Goal: Contribute content: Add original content to the website for others to see

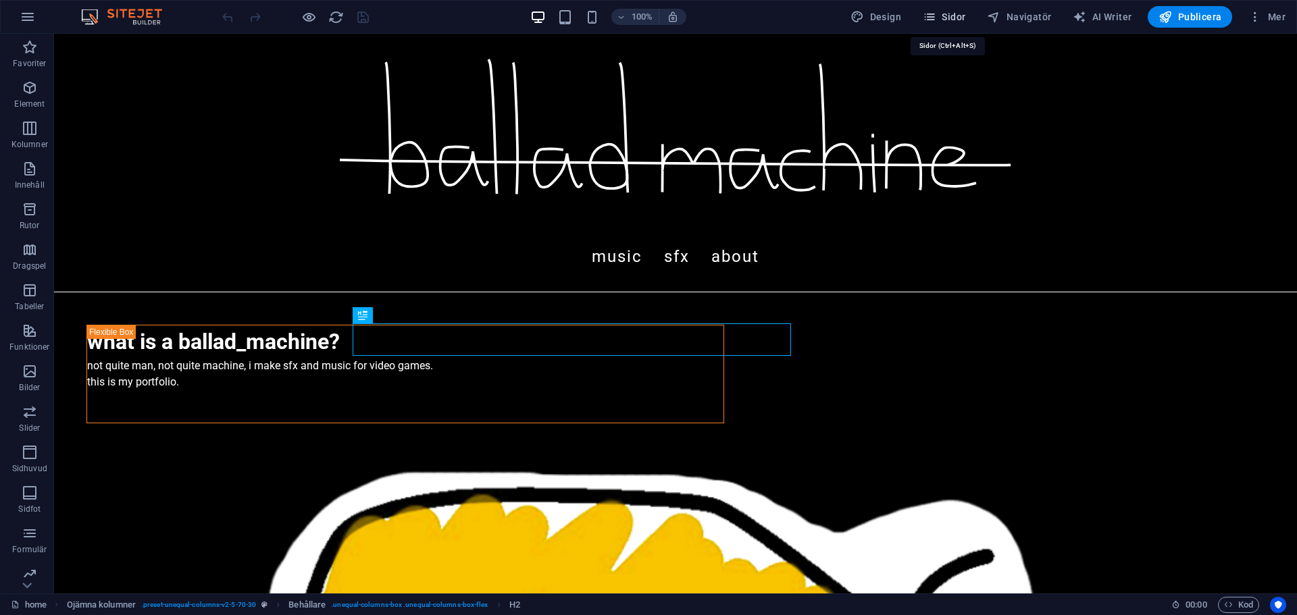
click at [932, 20] on icon "button" at bounding box center [930, 17] width 14 height 14
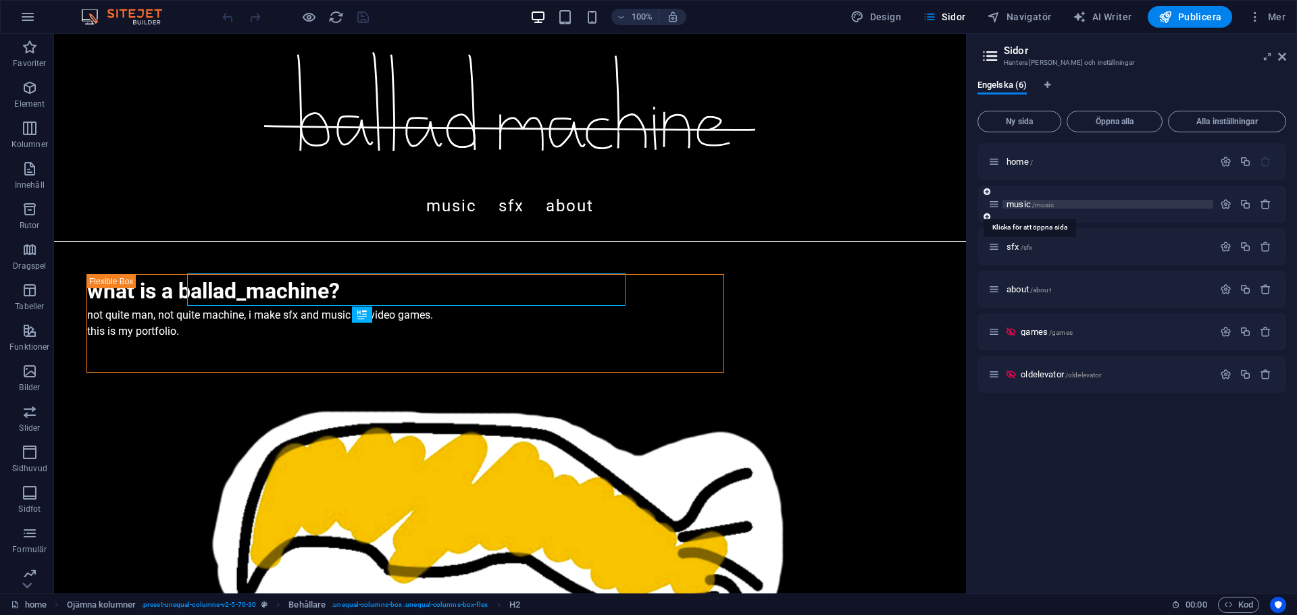
click at [1033, 205] on span "/music" at bounding box center [1043, 204] width 22 height 7
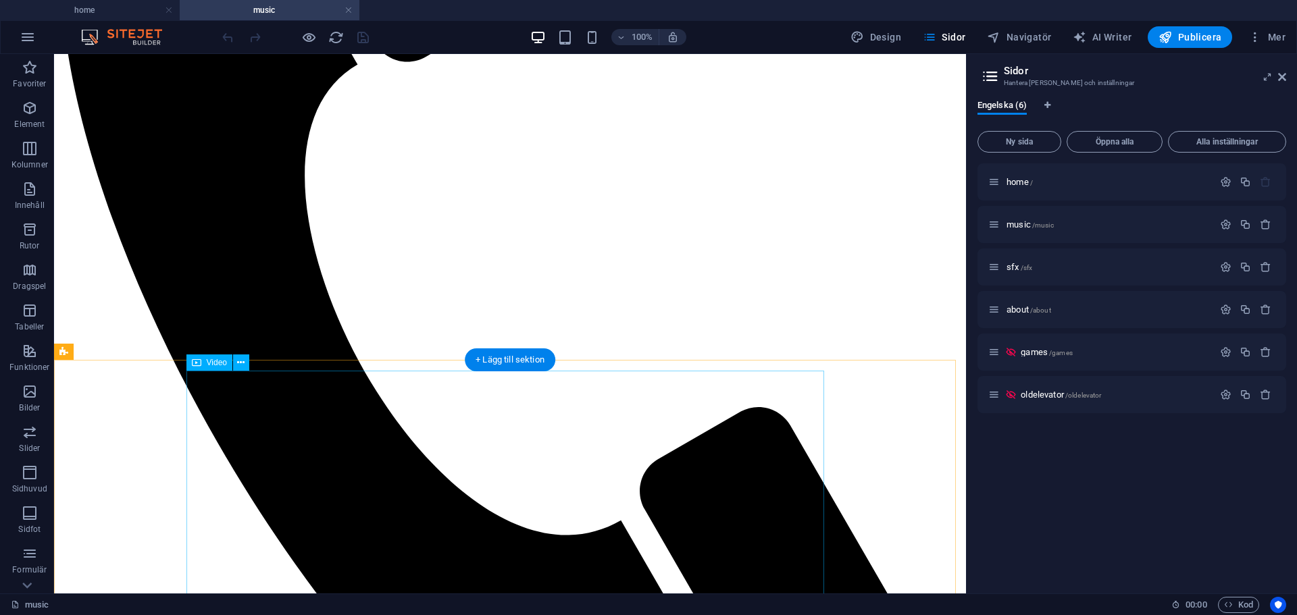
scroll to position [811, 0]
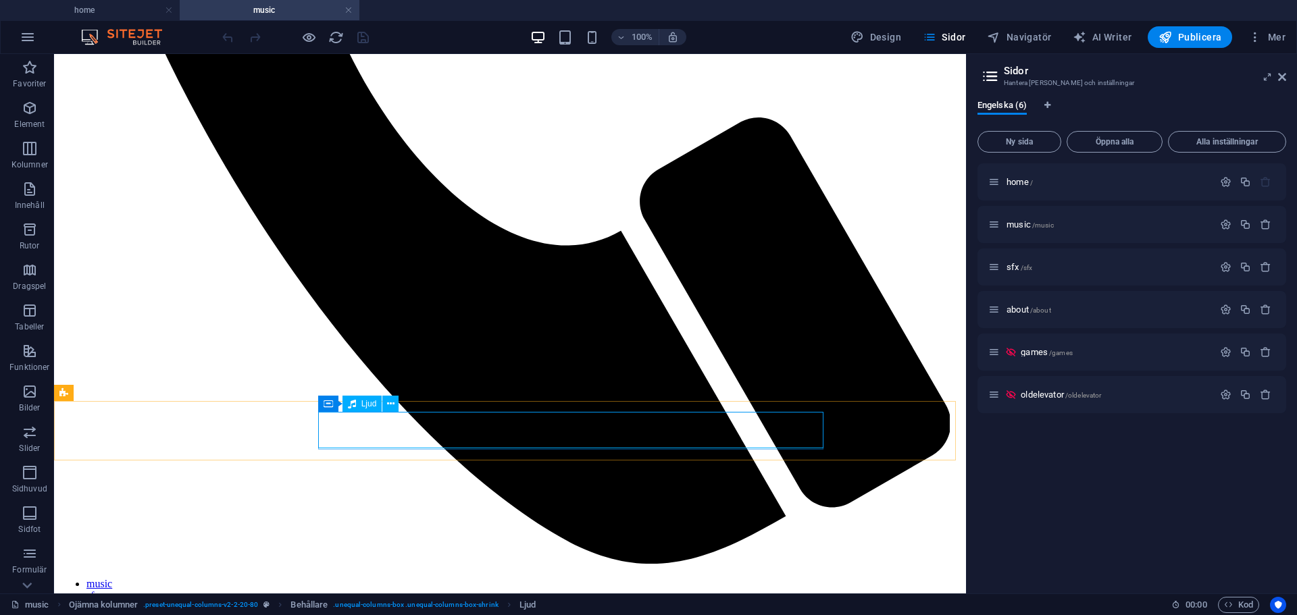
click at [367, 408] on span "Ljud" at bounding box center [369, 404] width 16 height 8
click at [365, 405] on span "Ljud" at bounding box center [369, 404] width 16 height 8
click at [357, 404] on div "Ljud" at bounding box center [362, 404] width 40 height 16
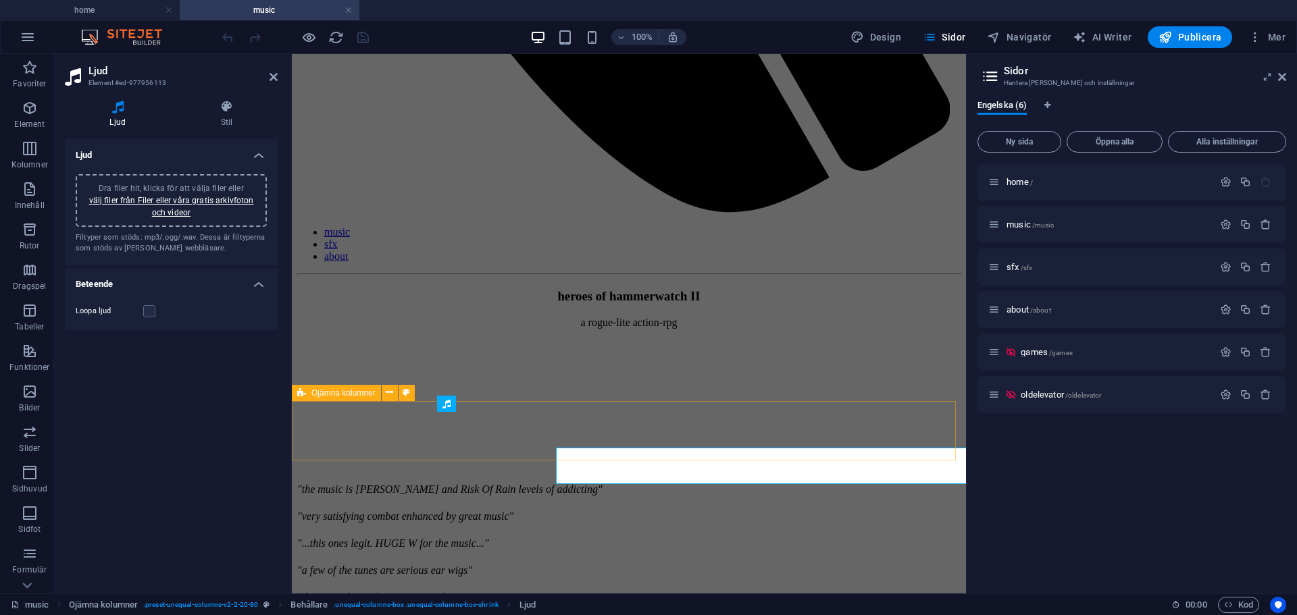
scroll to position [775, 0]
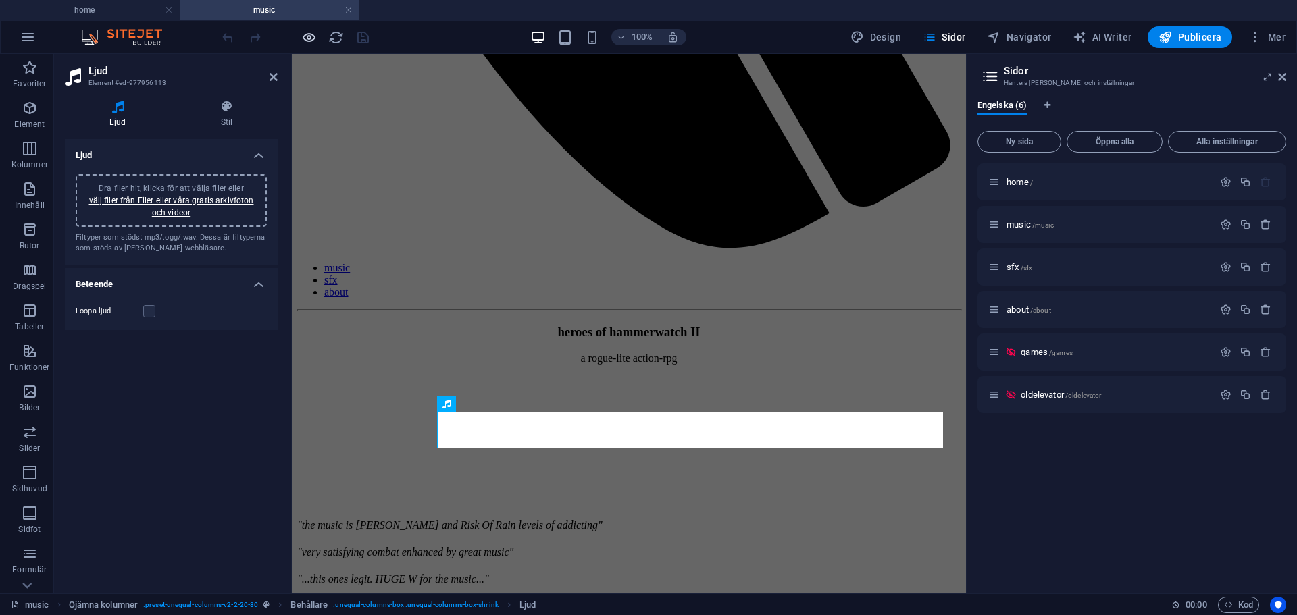
click at [302, 41] on icon "button" at bounding box center [309, 38] width 16 height 16
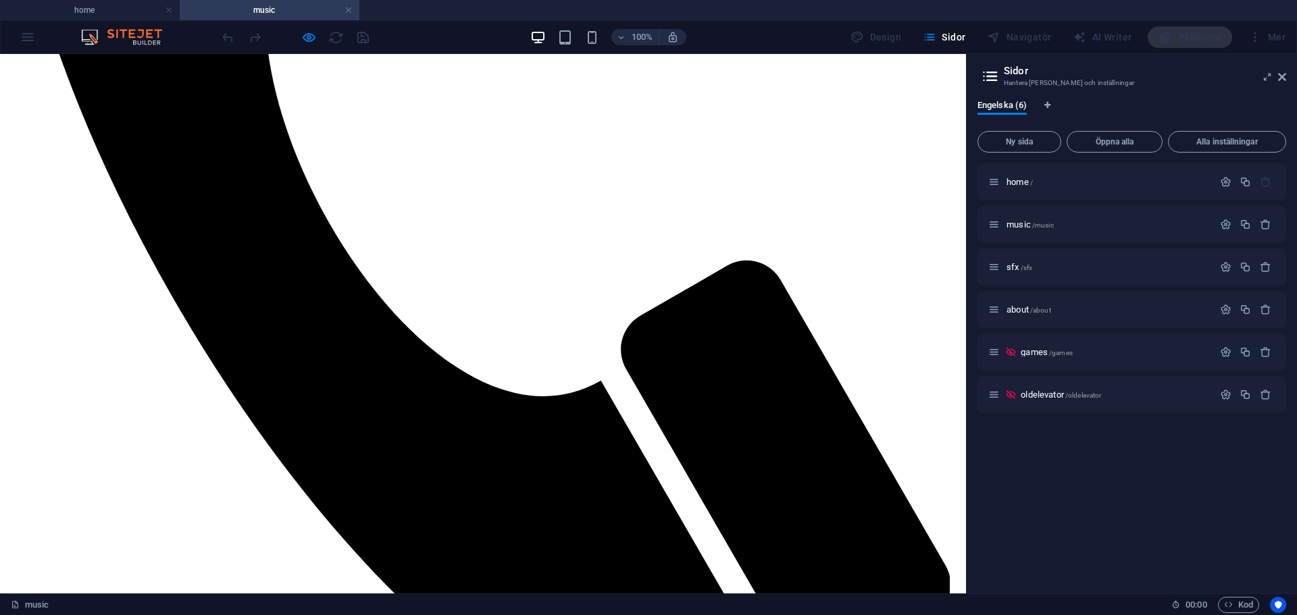
scroll to position [881, 0]
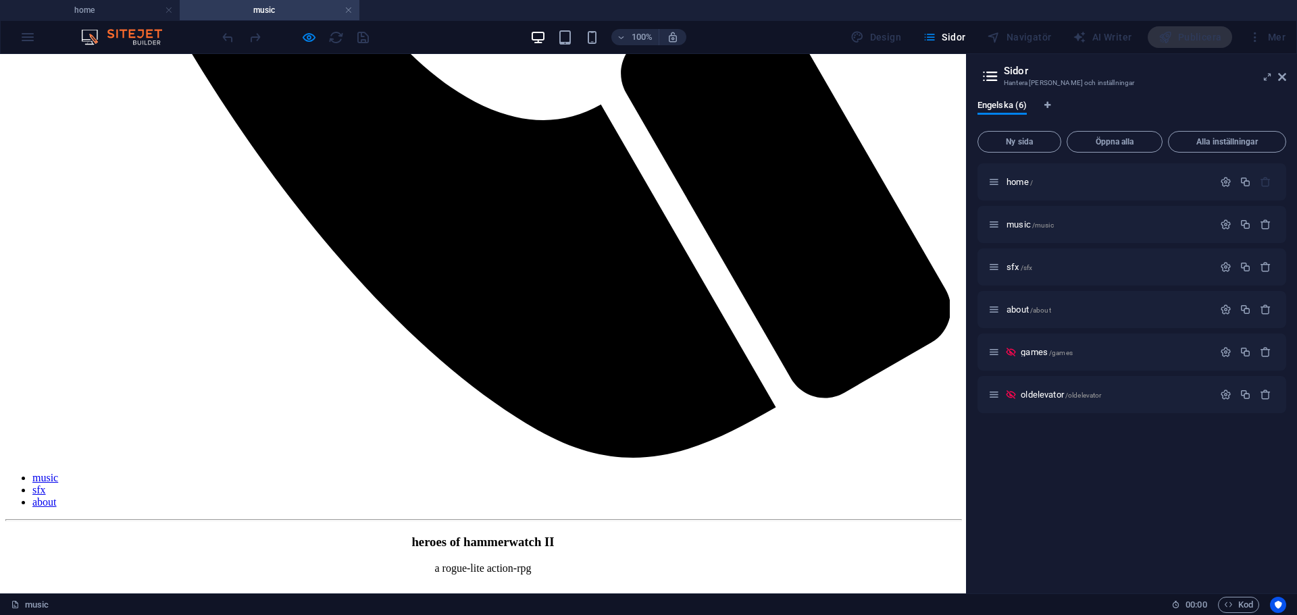
scroll to position [813, 0]
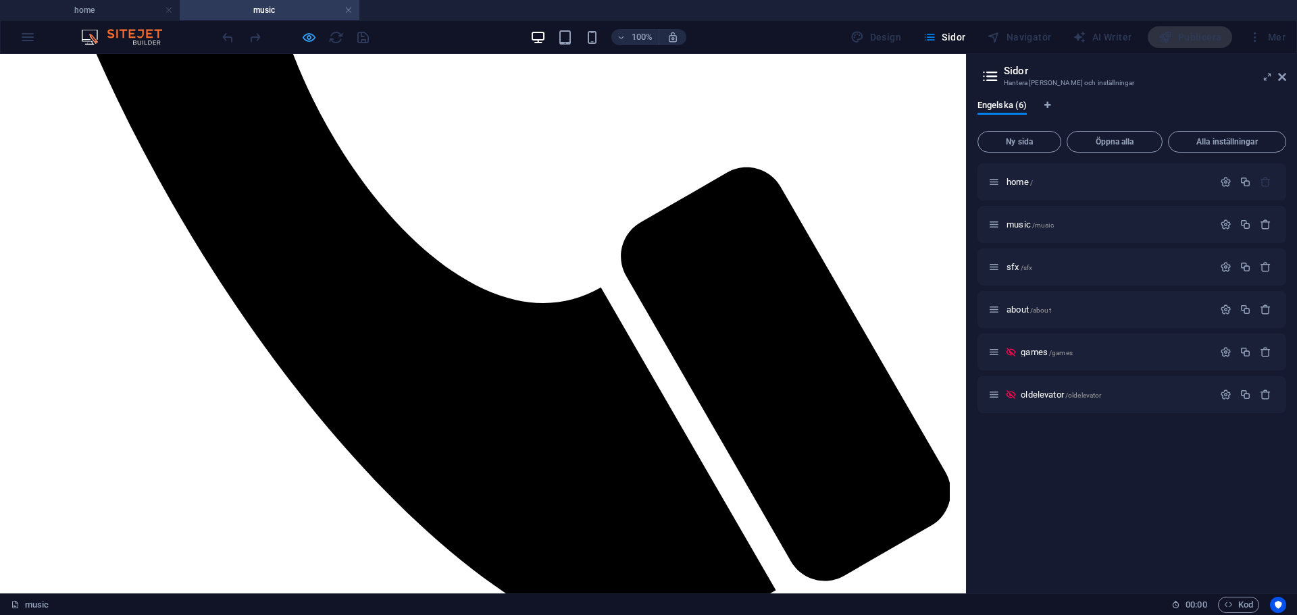
click at [305, 38] on icon "button" at bounding box center [309, 38] width 16 height 16
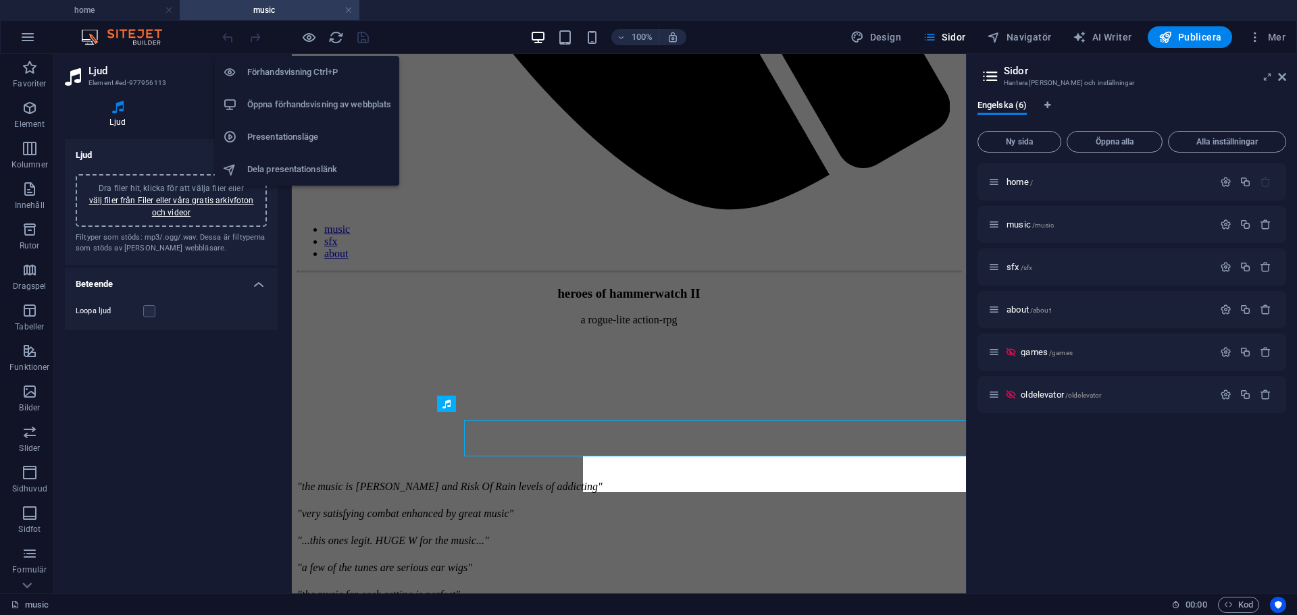
scroll to position [775, 0]
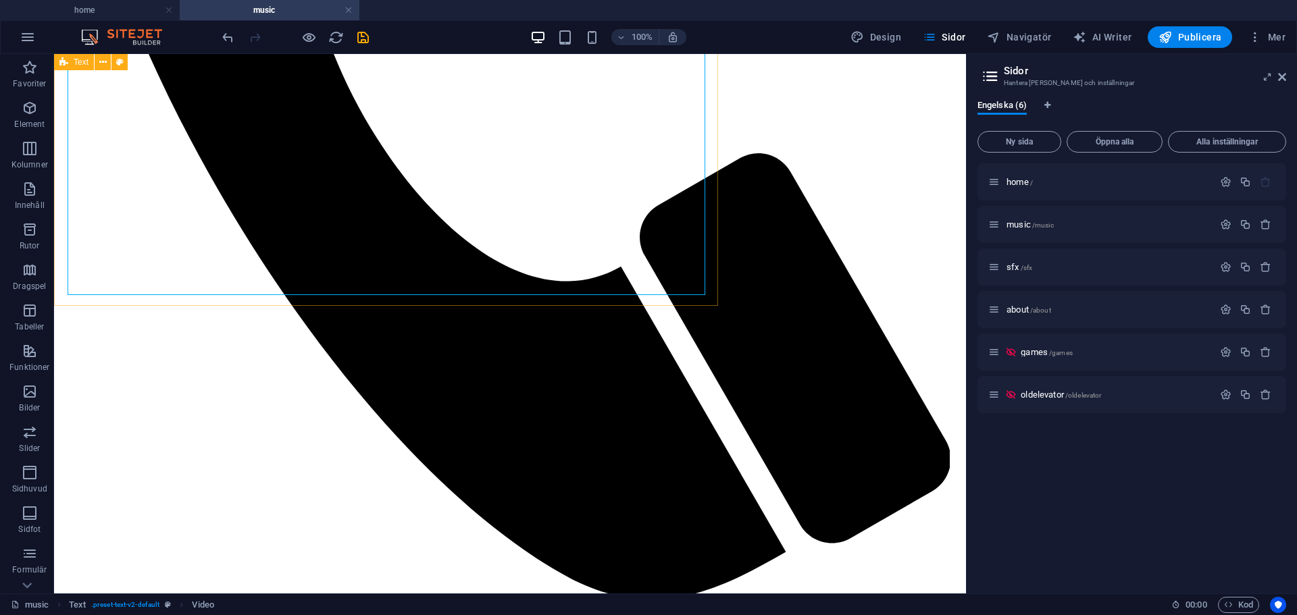
scroll to position [811, 0]
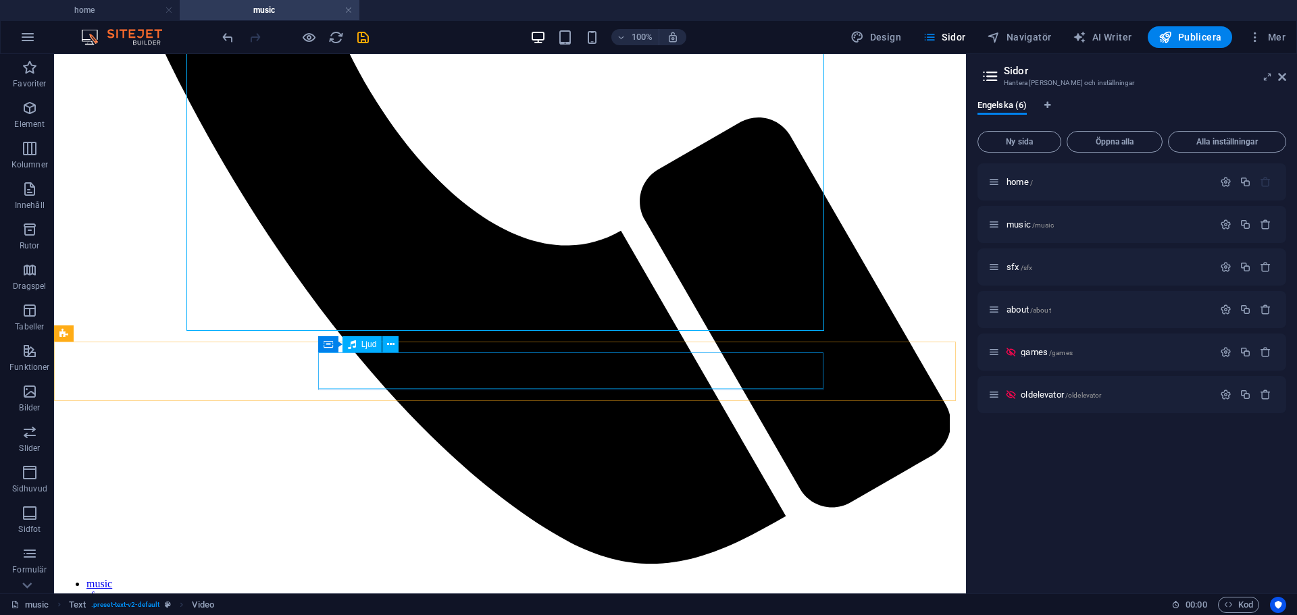
click at [356, 342] on div "Ljud" at bounding box center [362, 344] width 40 height 16
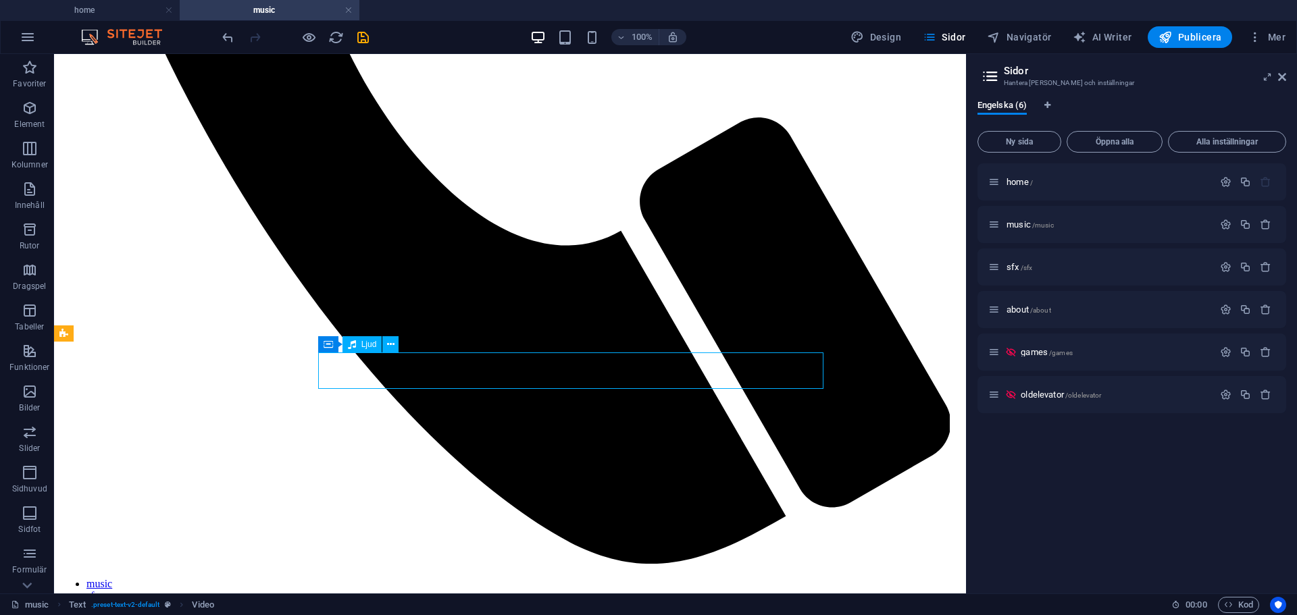
click at [356, 343] on div "Ljud" at bounding box center [362, 344] width 40 height 16
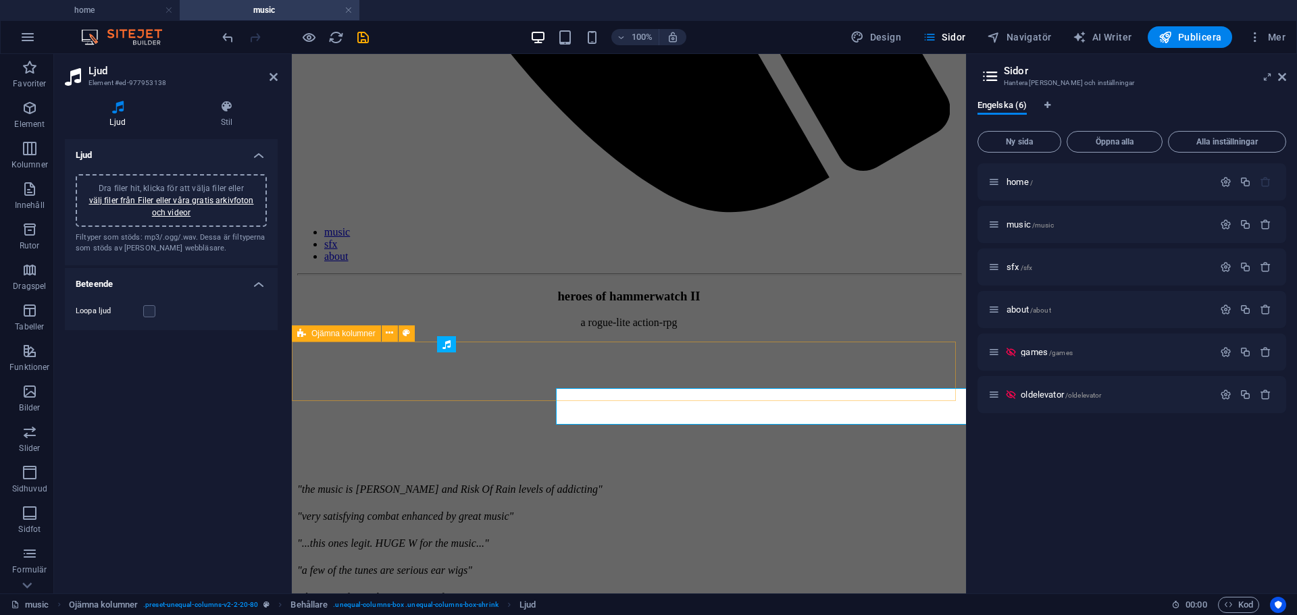
scroll to position [775, 0]
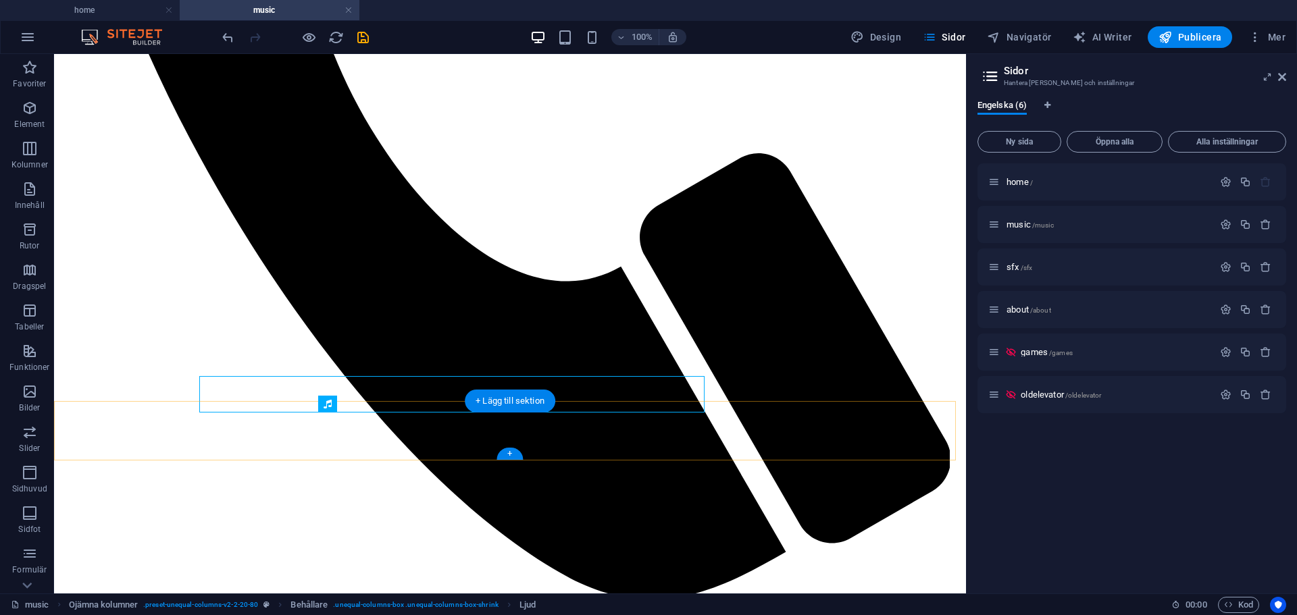
click at [474, 407] on div "+ Lägg till sektion" at bounding box center [510, 401] width 91 height 23
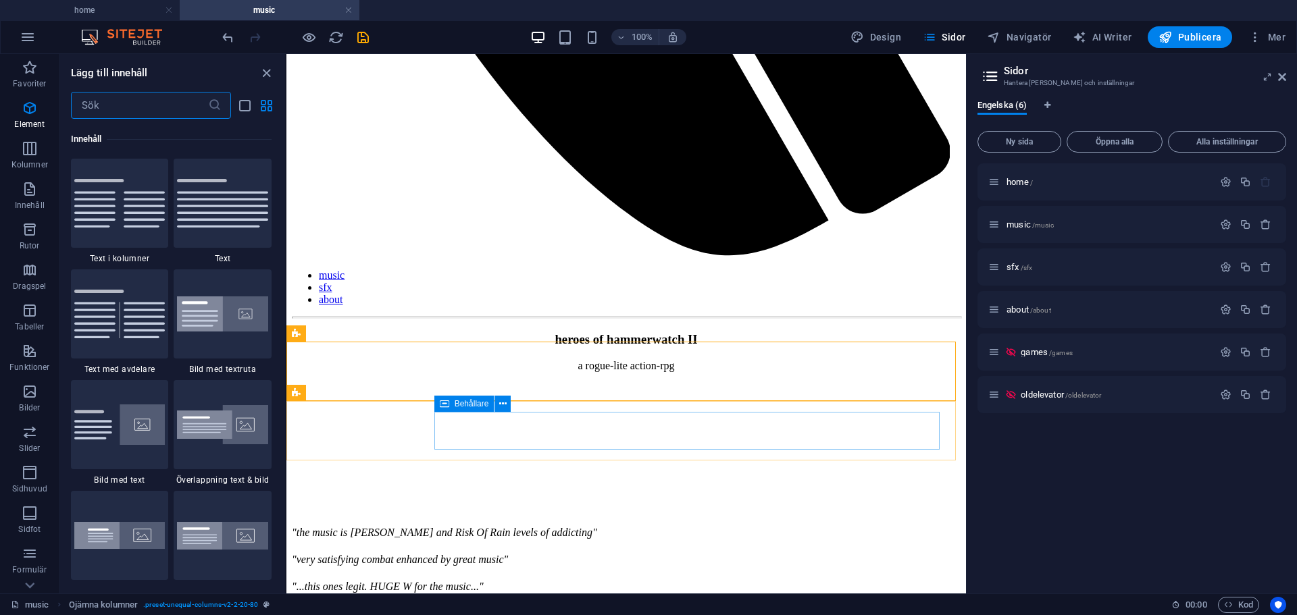
scroll to position [2585, 0]
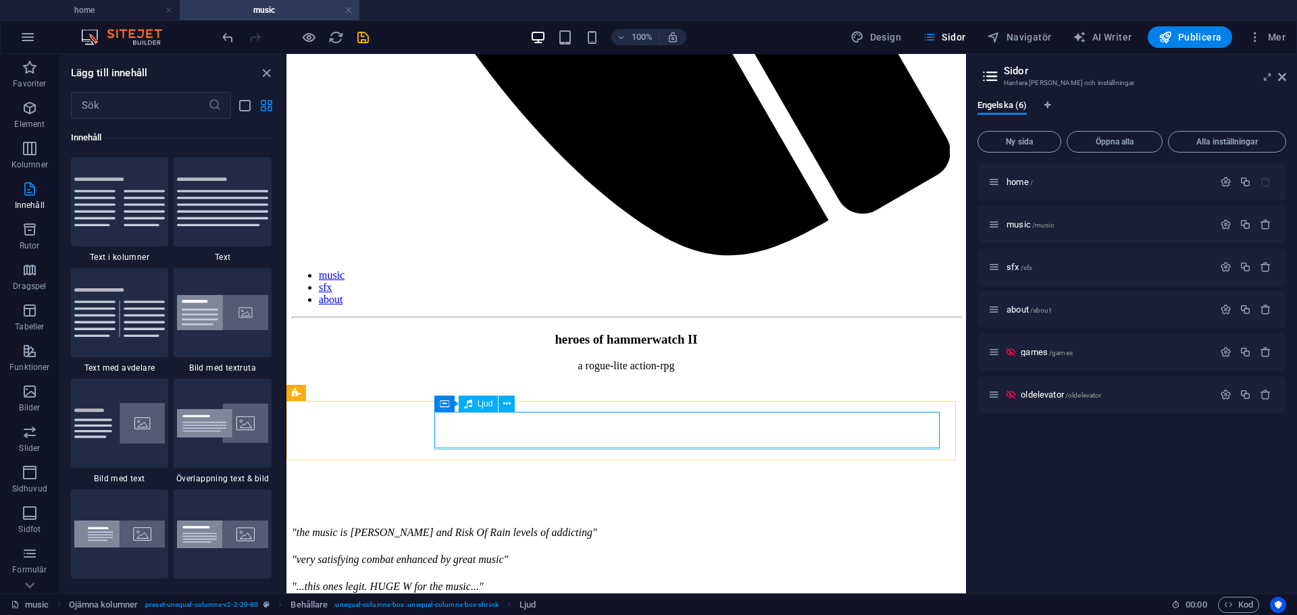
click at [473, 404] on div "Ljud" at bounding box center [479, 404] width 40 height 16
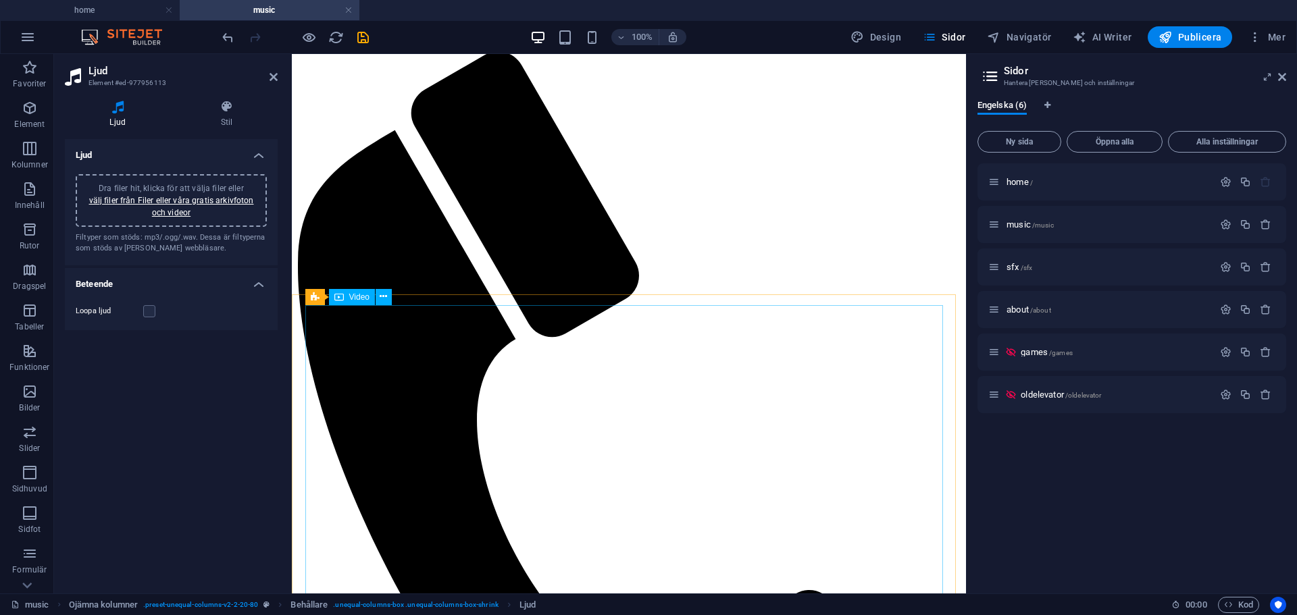
scroll to position [99, 0]
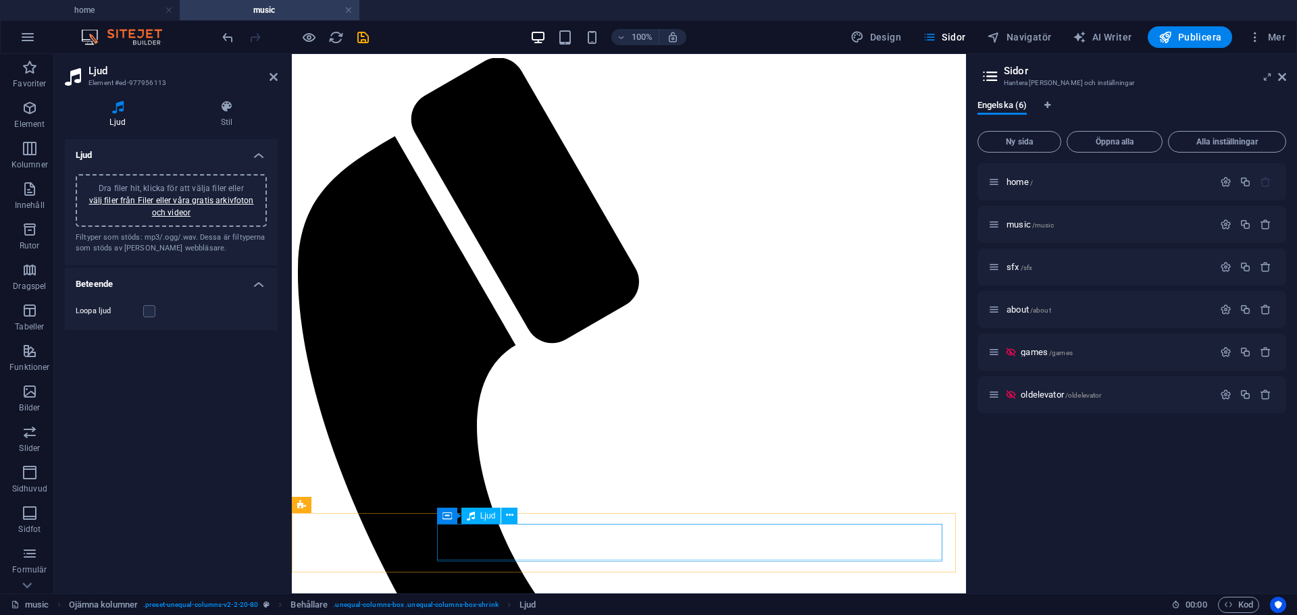
click at [482, 513] on div "Dra hit för att ersätta det befintliga innehållet. Tryck på "Ctrl" om du vill s…" at bounding box center [629, 274] width 674 height 639
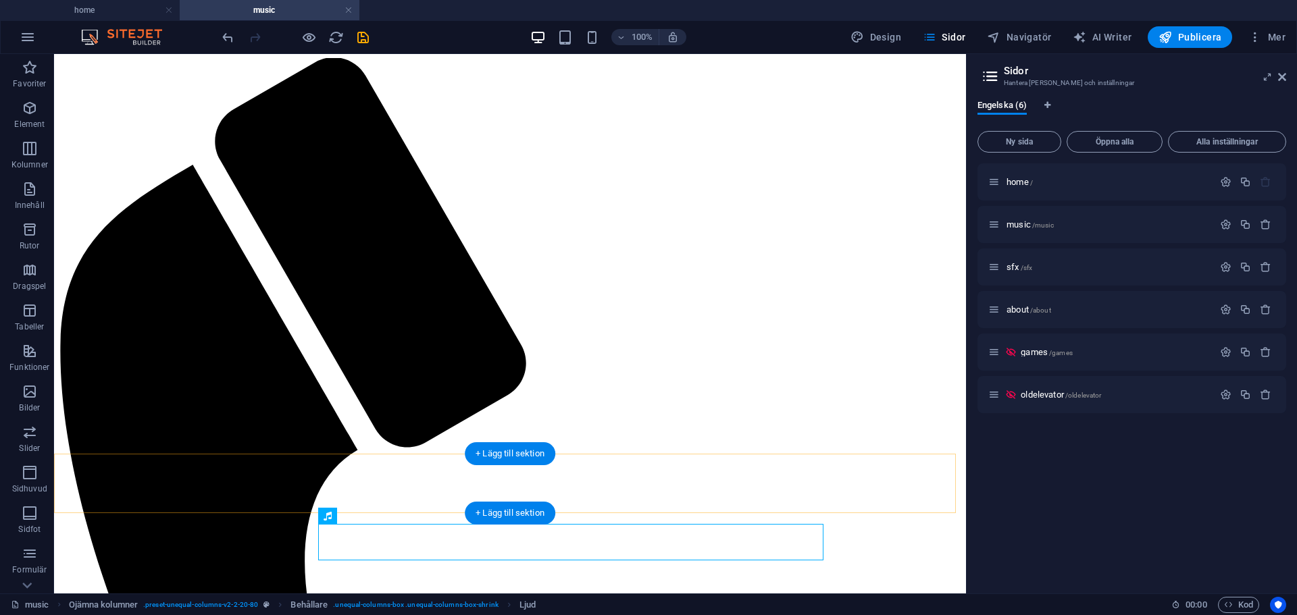
click at [482, 513] on div "+ Lägg till sektion" at bounding box center [510, 513] width 91 height 23
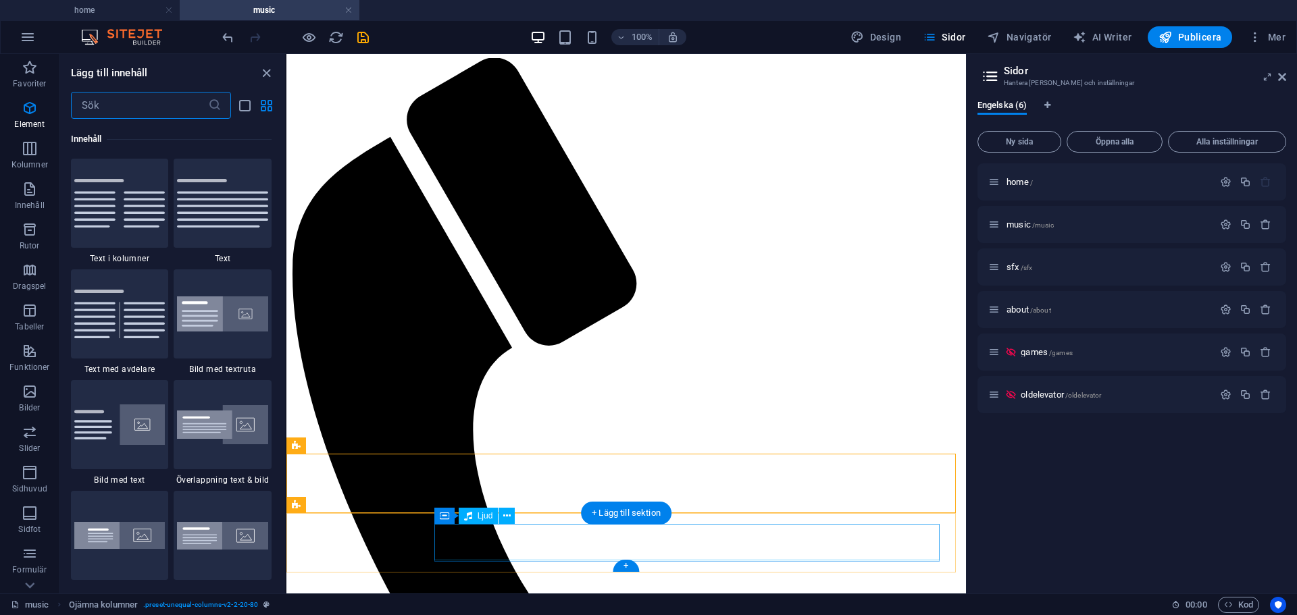
scroll to position [2585, 0]
click at [482, 518] on span "Ljud" at bounding box center [486, 516] width 16 height 8
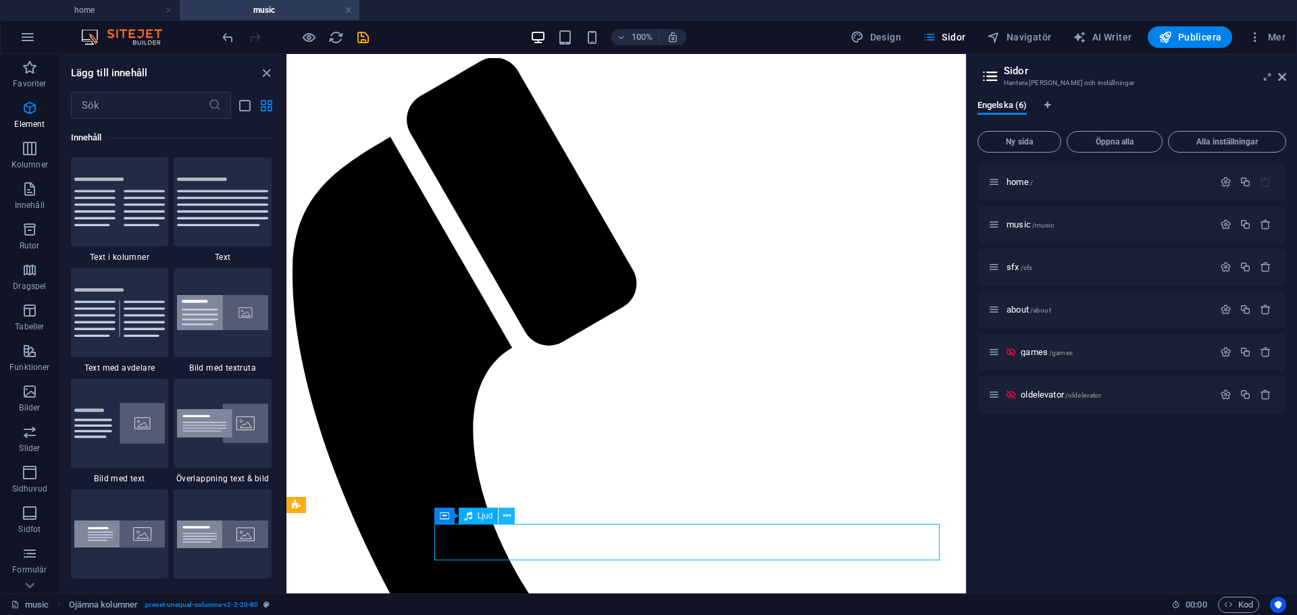
drag, startPoint x: 482, startPoint y: 518, endPoint x: 501, endPoint y: 517, distance: 19.6
click at [482, 517] on span "Ljud" at bounding box center [486, 516] width 16 height 8
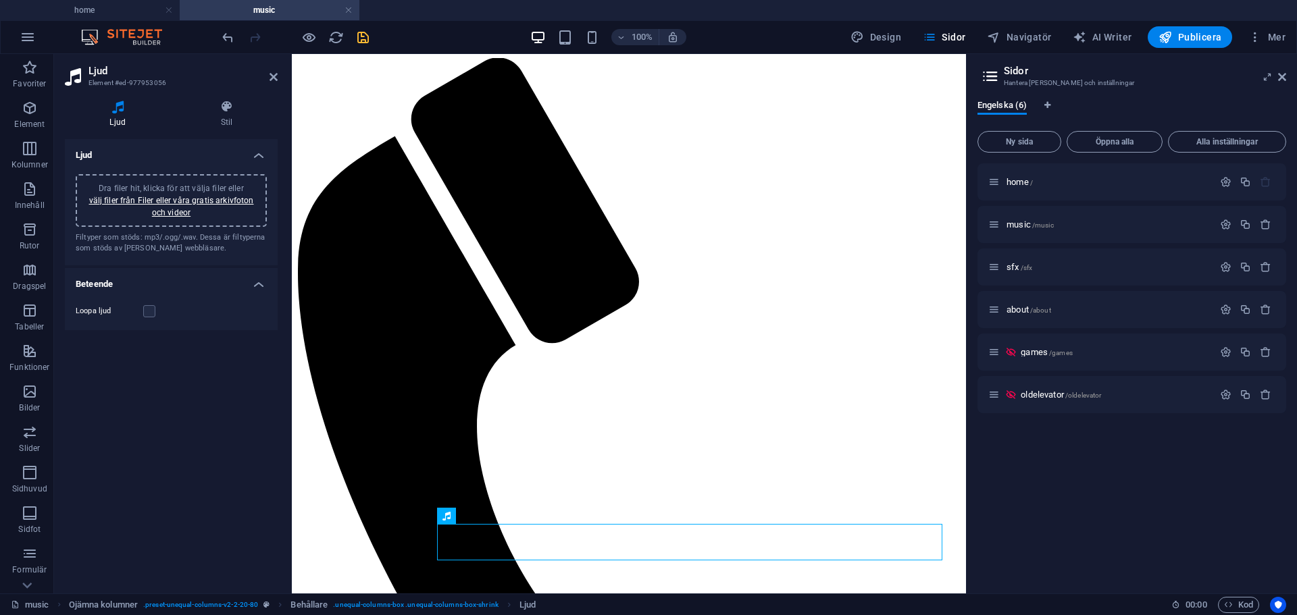
click at [363, 36] on icon "save" at bounding box center [363, 38] width 16 height 16
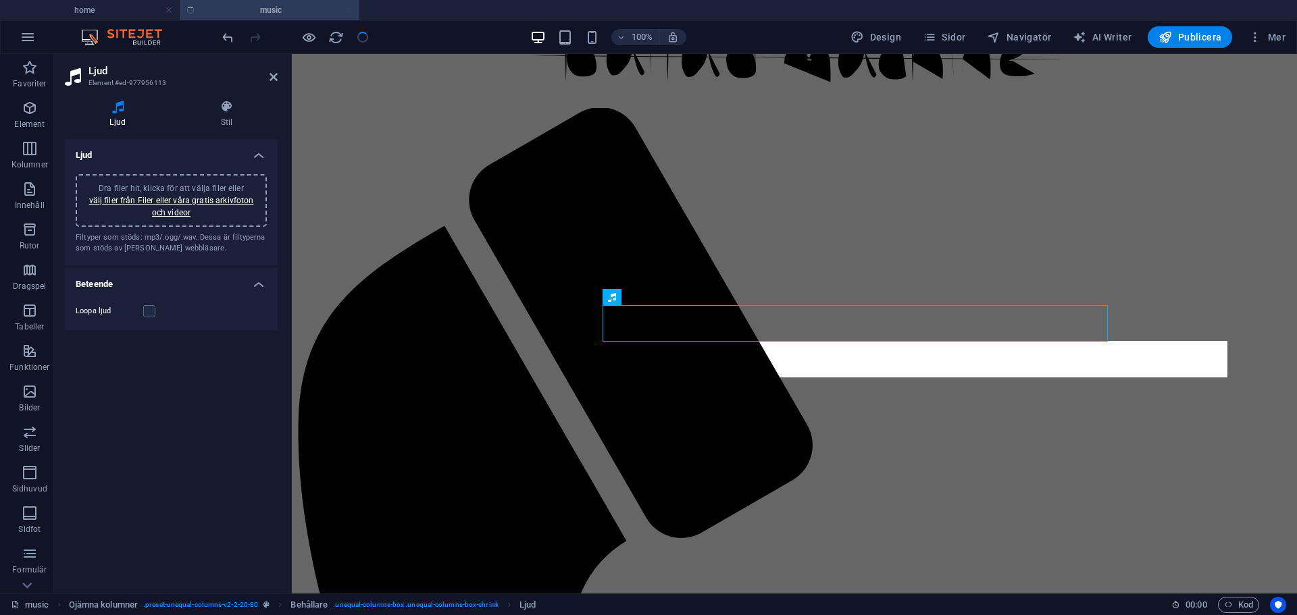
scroll to position [932, 0]
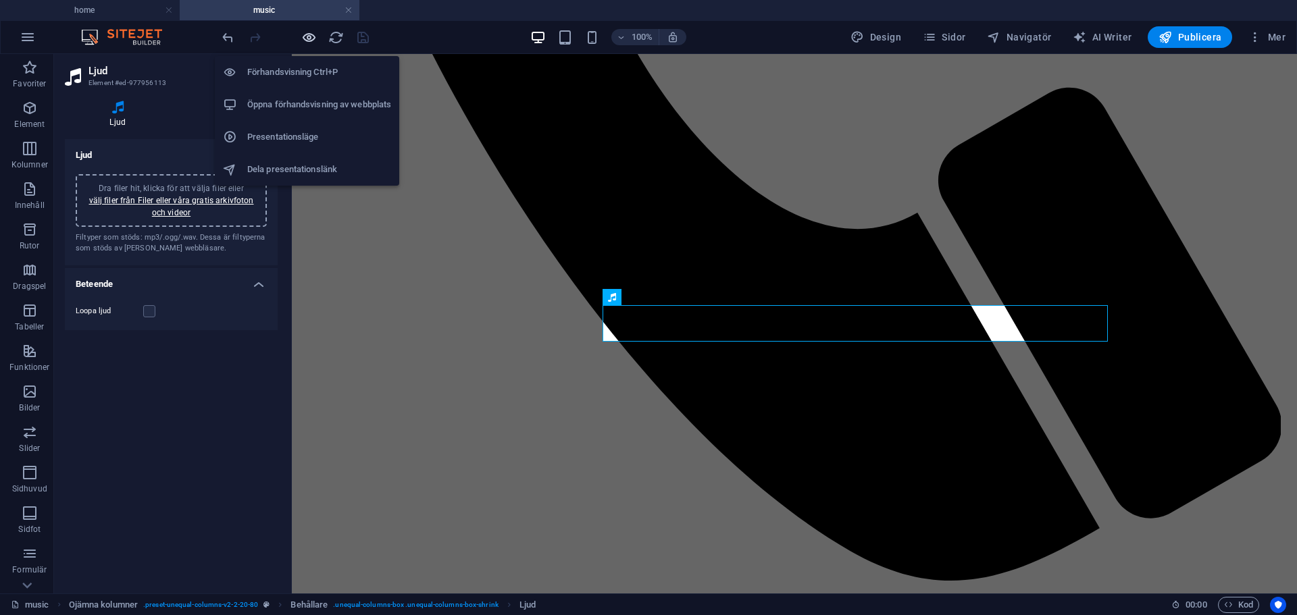
click at [305, 34] on icon "button" at bounding box center [309, 38] width 16 height 16
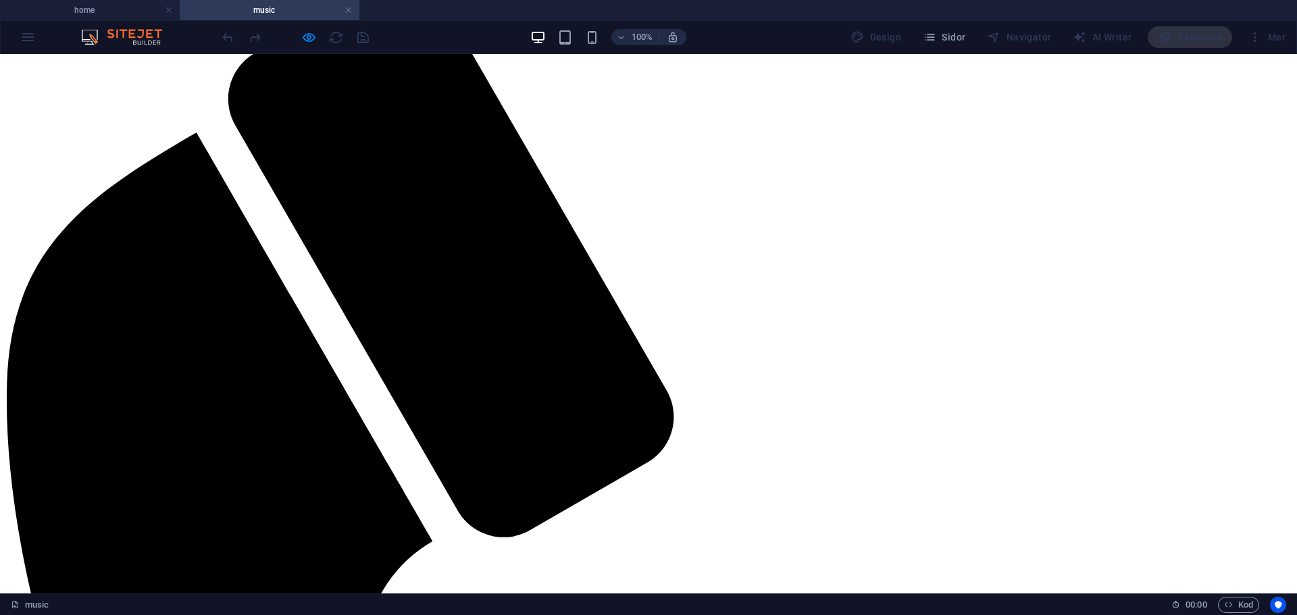
scroll to position [270, 0]
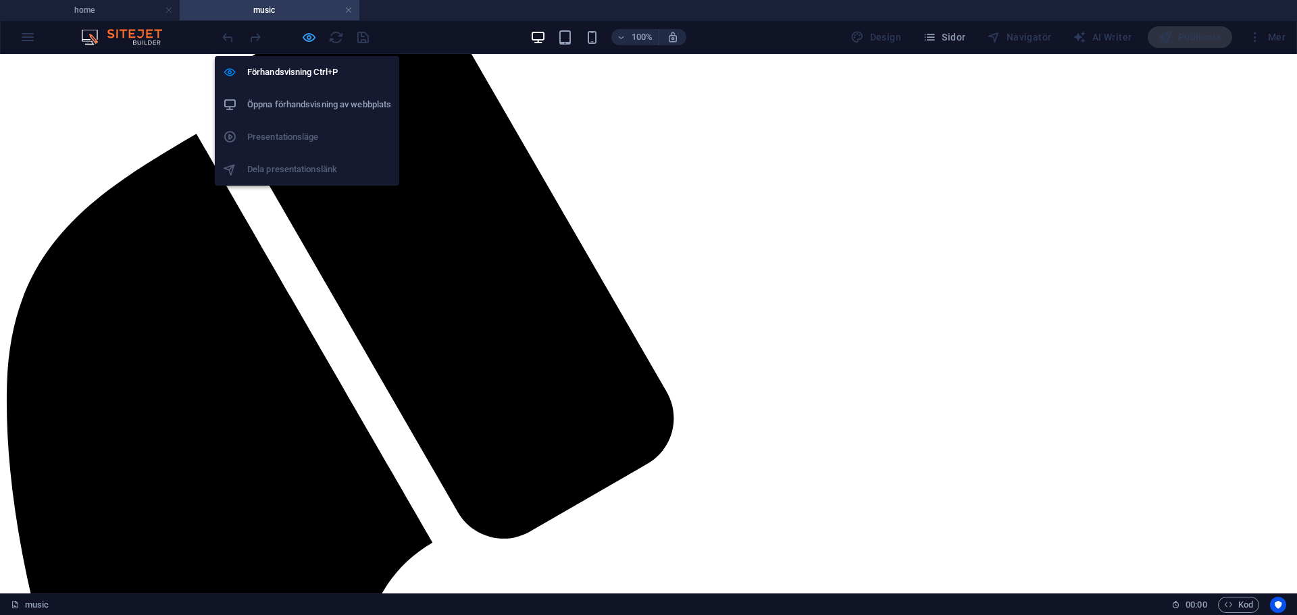
click at [308, 37] on icon "button" at bounding box center [309, 38] width 16 height 16
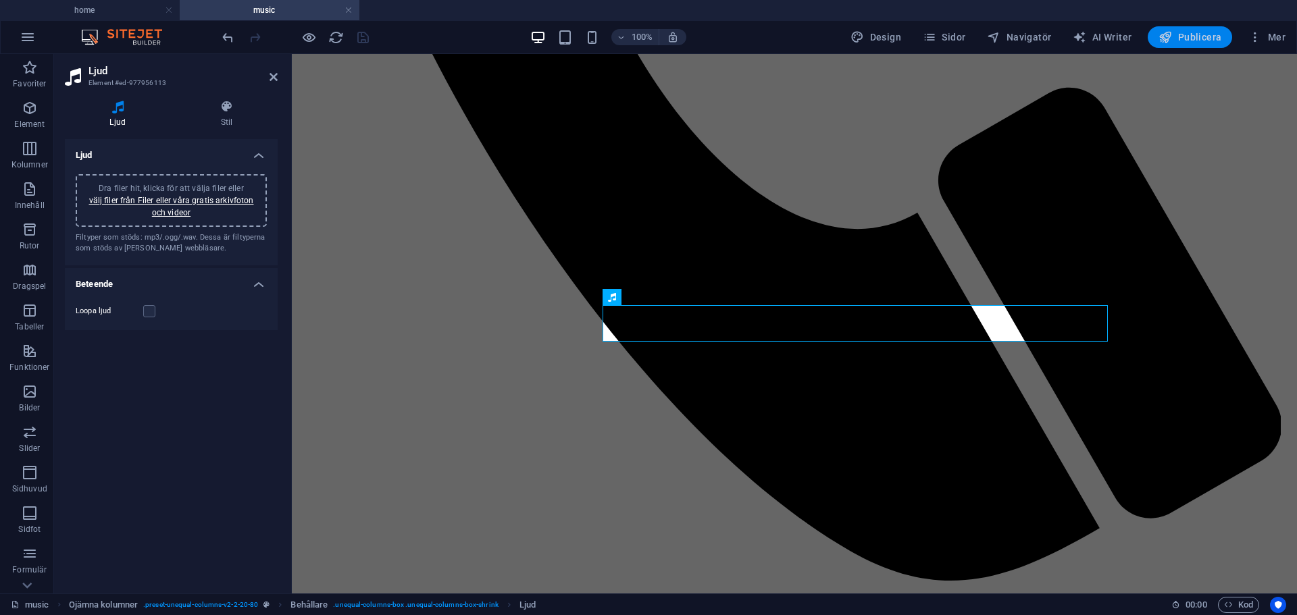
click at [1182, 30] on span "Publicera" at bounding box center [1190, 37] width 63 height 14
